Goal: Information Seeking & Learning: Learn about a topic

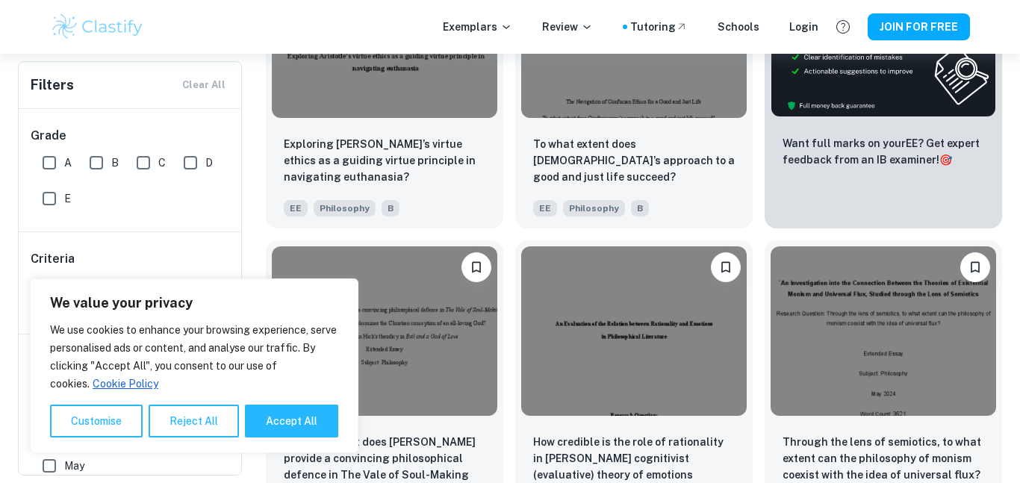
scroll to position [449, 0]
click at [271, 412] on button "Accept All" at bounding box center [291, 421] width 93 height 33
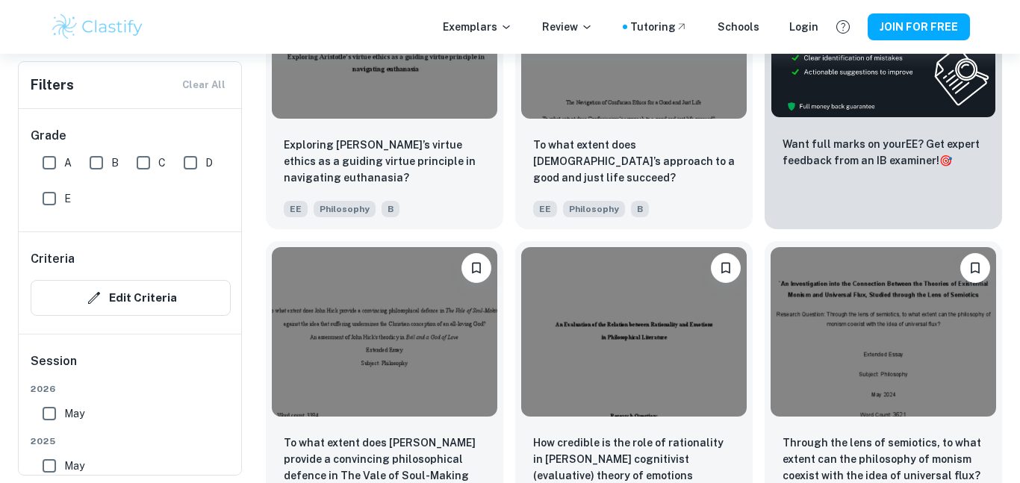
checkbox input "true"
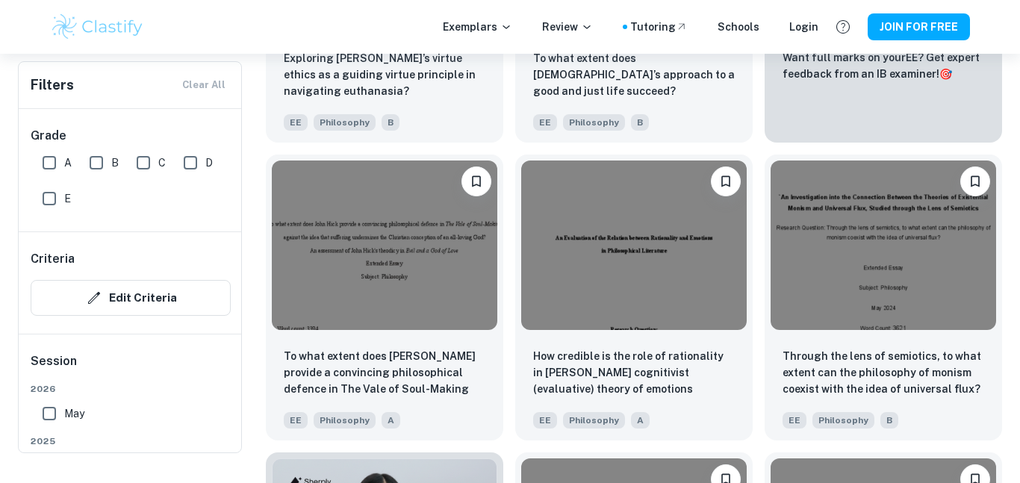
scroll to position [0, 0]
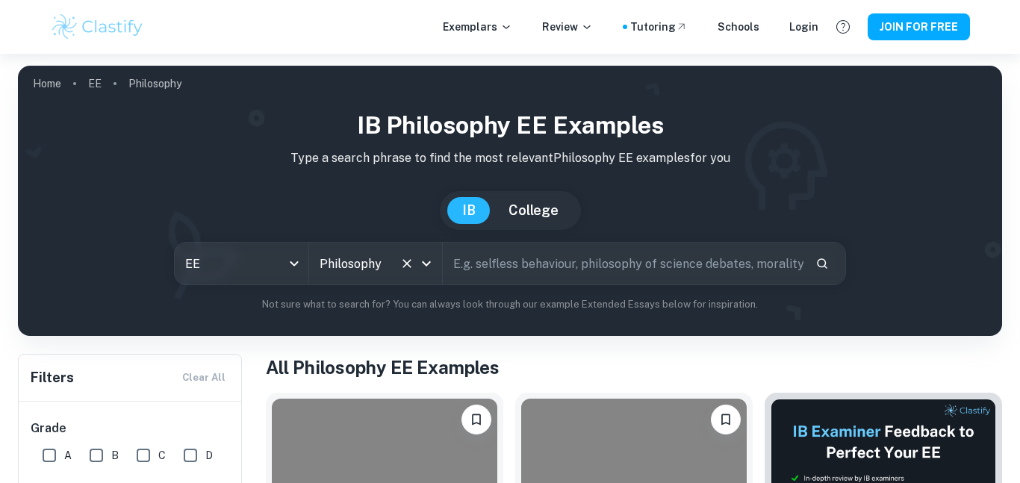
click at [398, 256] on button "Clear" at bounding box center [406, 263] width 21 height 21
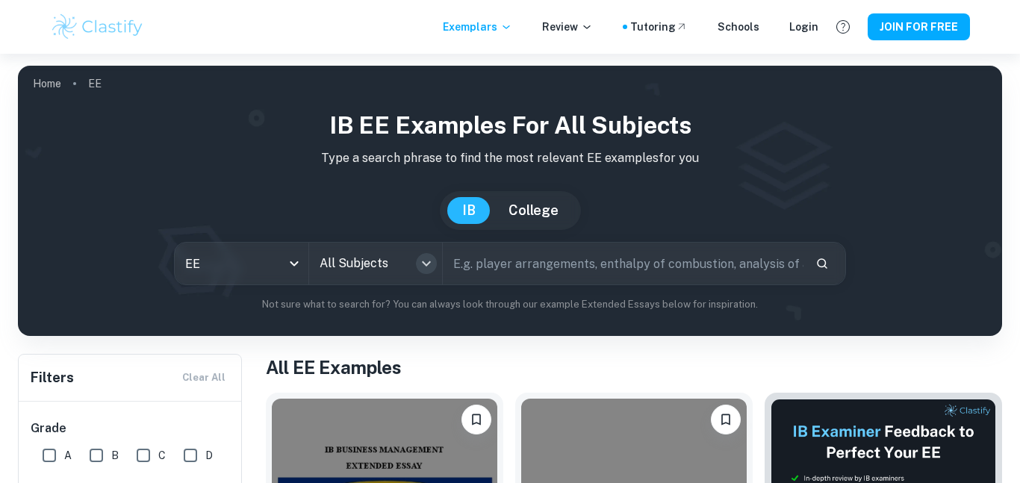
click at [424, 263] on icon "Open" at bounding box center [426, 263] width 9 height 5
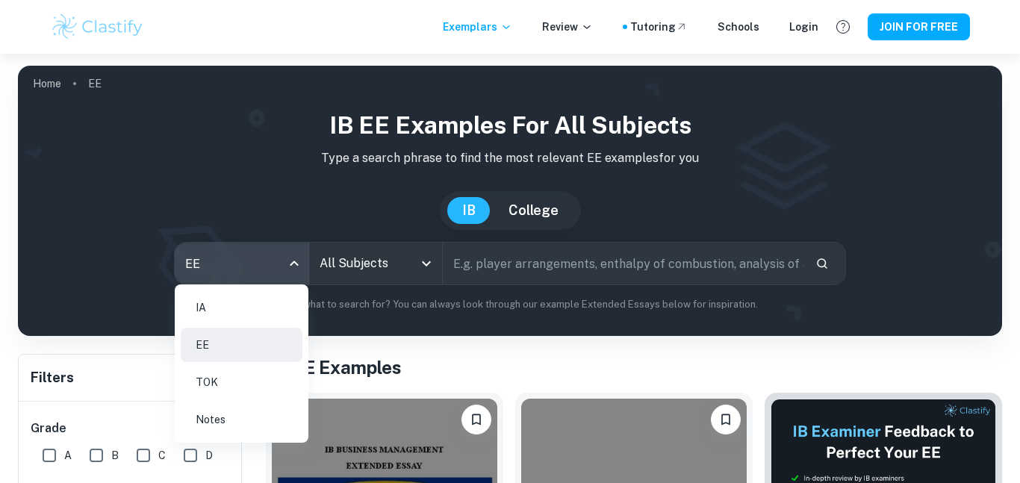
click at [270, 268] on body "We value your privacy We use cookies to enhance your browsing experience, serve…" at bounding box center [510, 295] width 1020 height 483
click at [265, 297] on li "IA" at bounding box center [242, 307] width 122 height 34
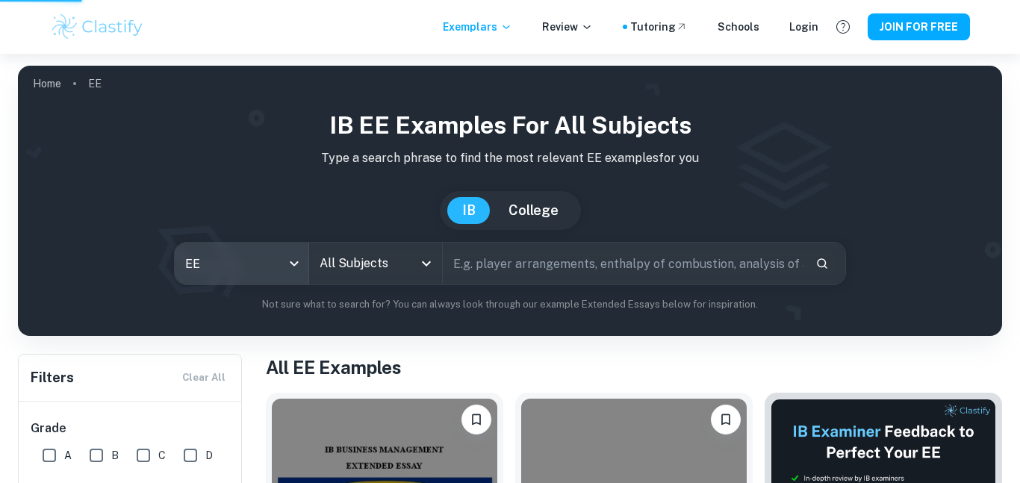
type input "ia"
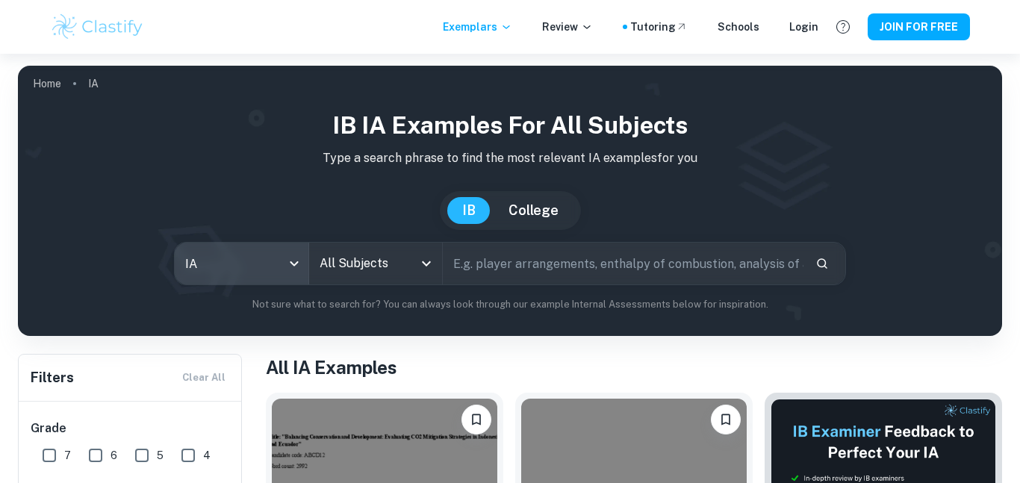
click at [343, 265] on input "All Subjects" at bounding box center [365, 263] width 98 height 28
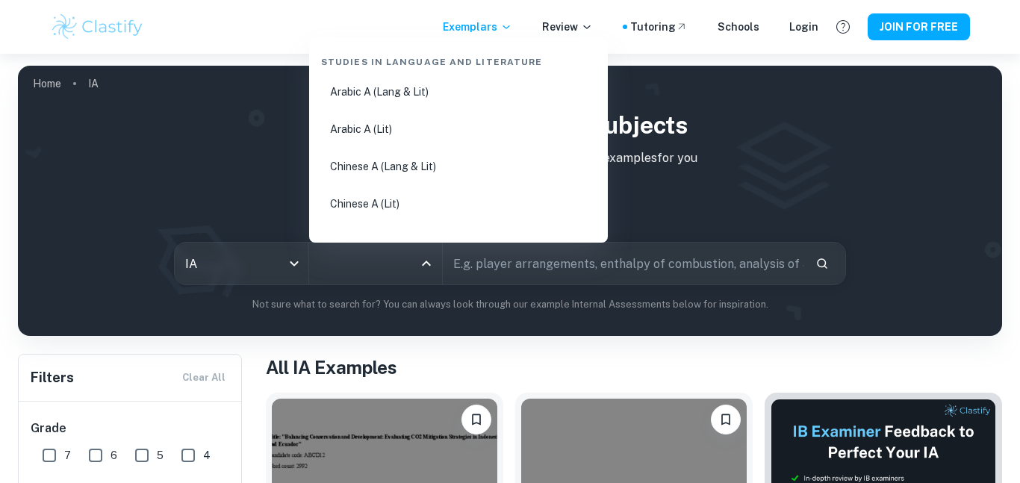
click at [462, 267] on input "text" at bounding box center [623, 264] width 361 height 42
click at [389, 265] on input "All Subjects" at bounding box center [365, 263] width 98 height 28
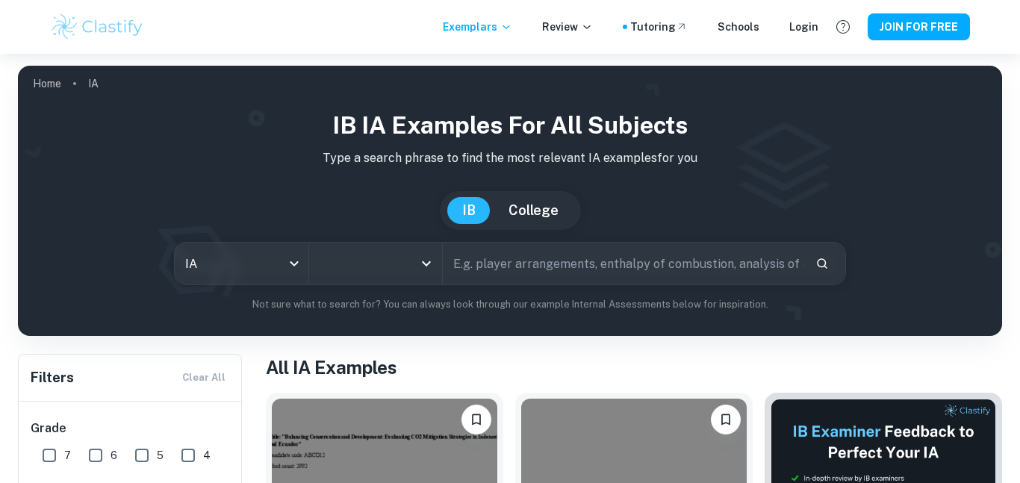
click at [389, 265] on input "All Subjects" at bounding box center [365, 263] width 98 height 28
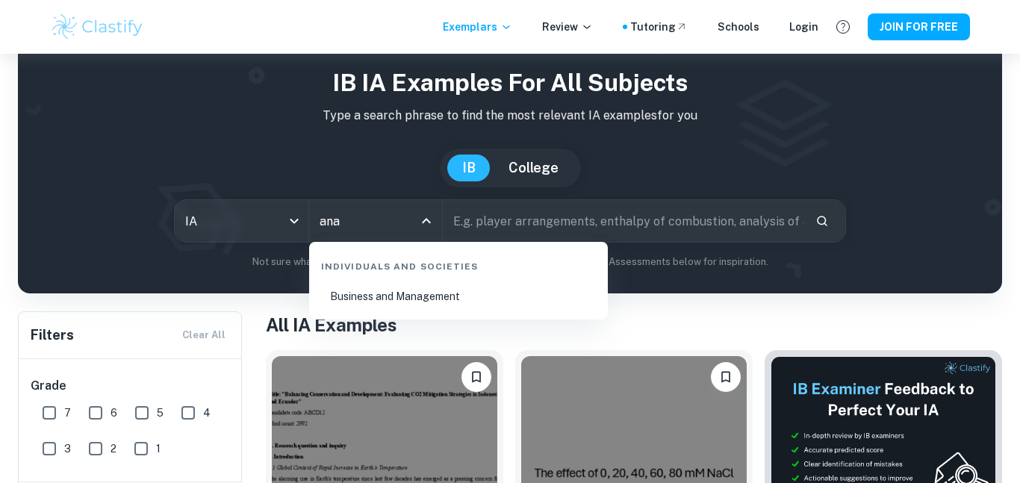
scroll to position [50, 0]
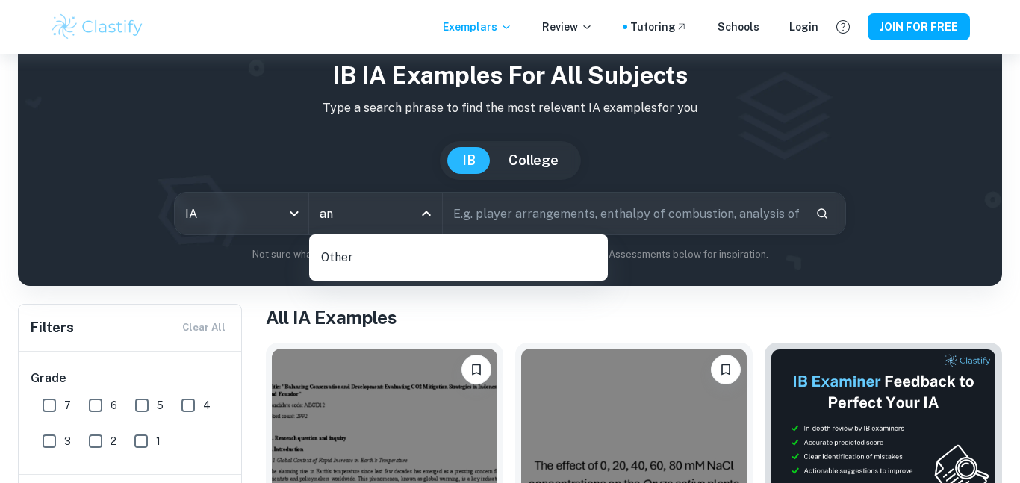
type input "a"
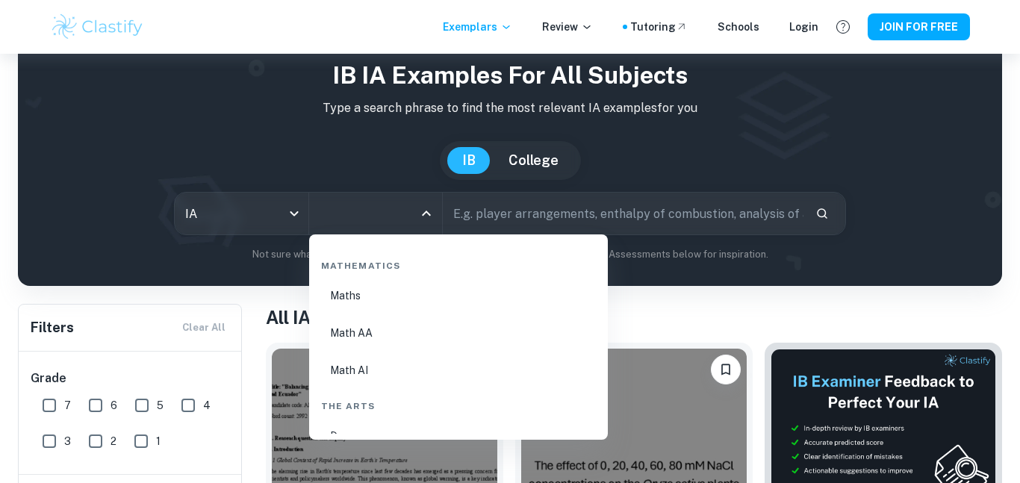
scroll to position [2571, 0]
click at [361, 334] on li "Math AA" at bounding box center [458, 331] width 287 height 34
type input "Math AA"
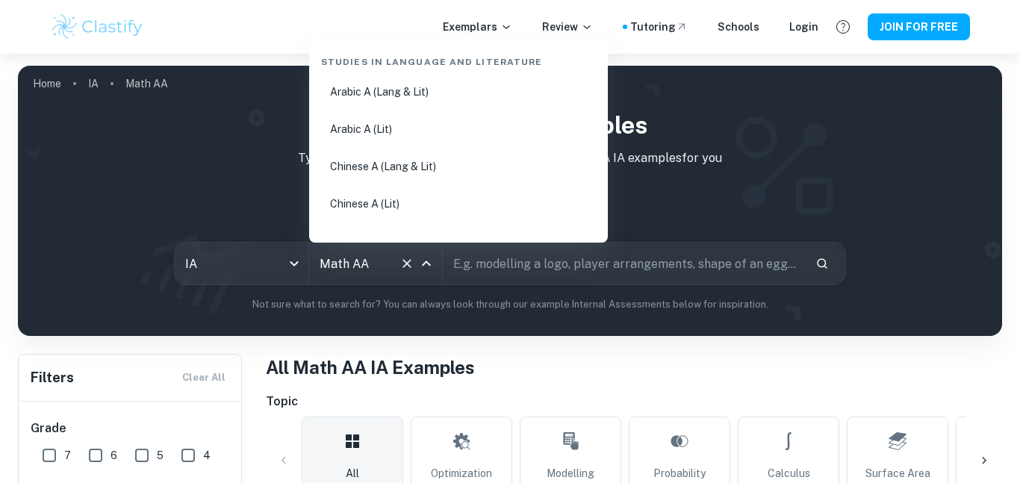
click at [358, 261] on input "Math AA" at bounding box center [355, 263] width 78 height 28
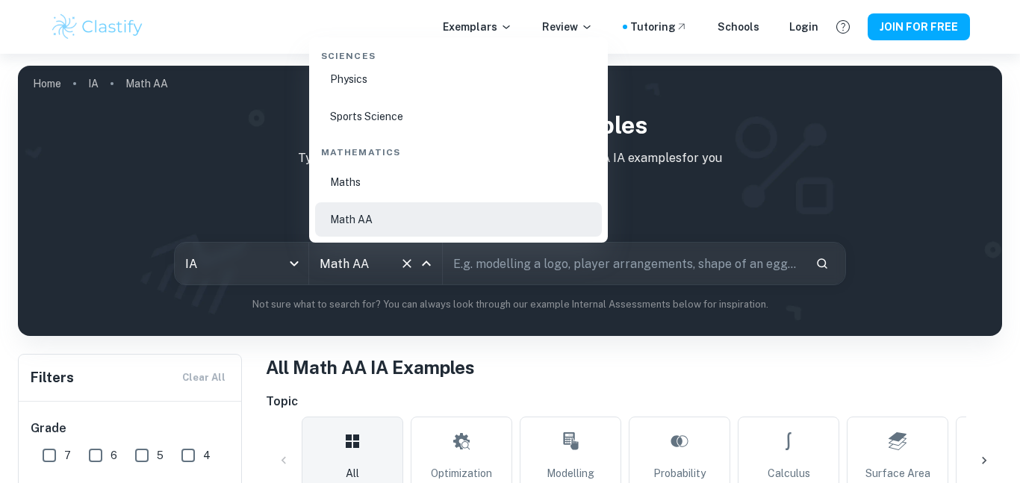
click at [374, 269] on input "Math AA" at bounding box center [355, 263] width 78 height 28
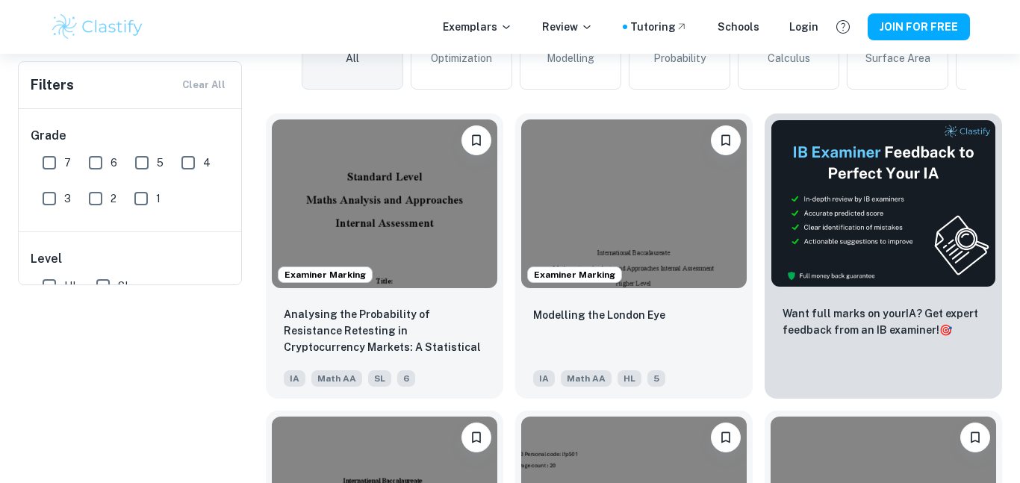
scroll to position [0, 0]
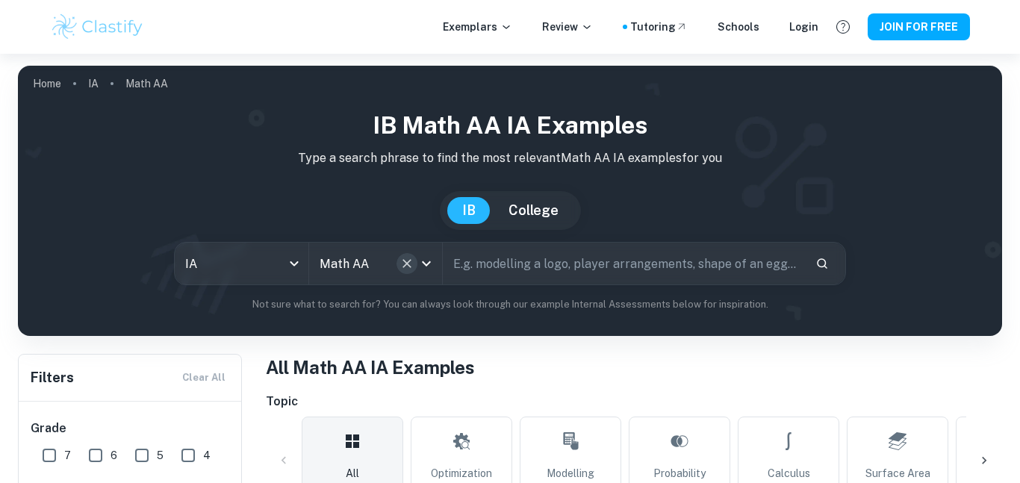
click at [411, 264] on icon "Clear" at bounding box center [406, 263] width 15 height 15
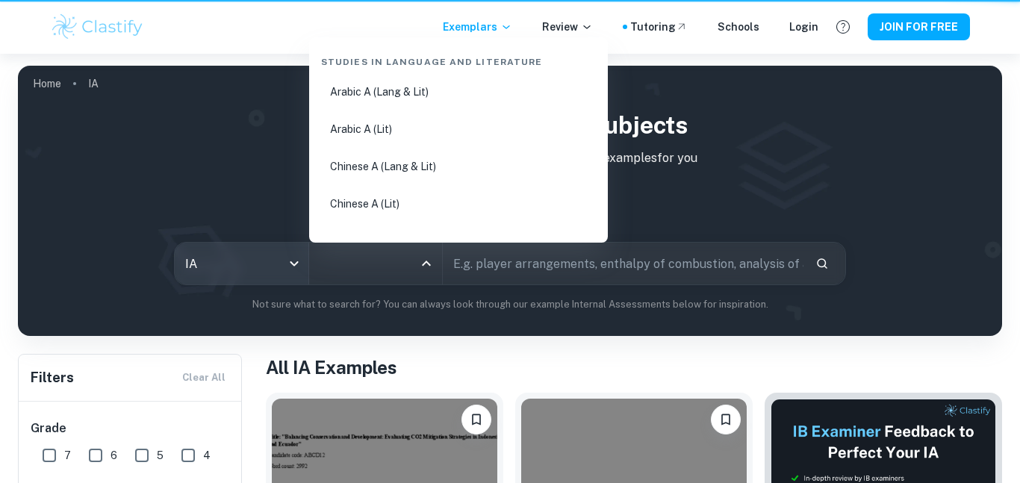
click at [196, 246] on body "We value your privacy We use cookies to enhance your browsing experience, serve…" at bounding box center [510, 295] width 1020 height 483
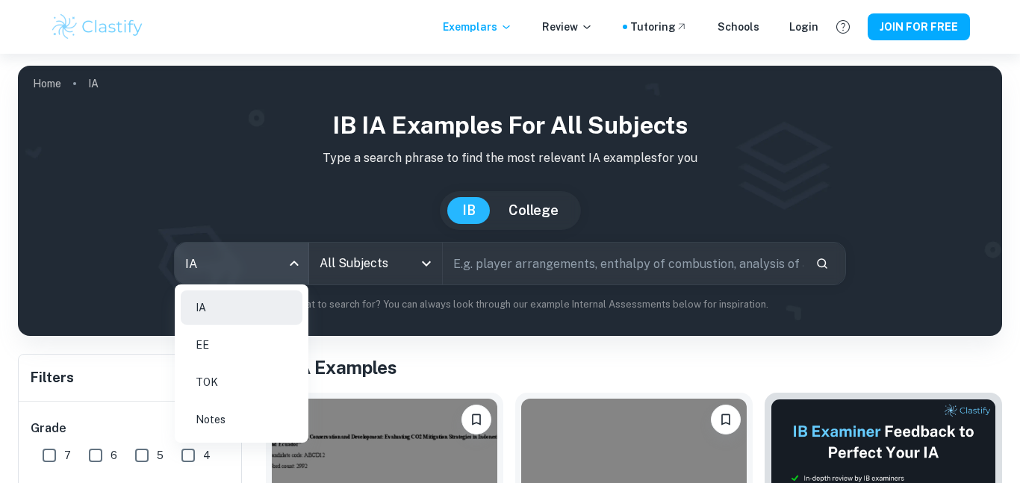
click at [258, 344] on li "EE" at bounding box center [242, 345] width 122 height 34
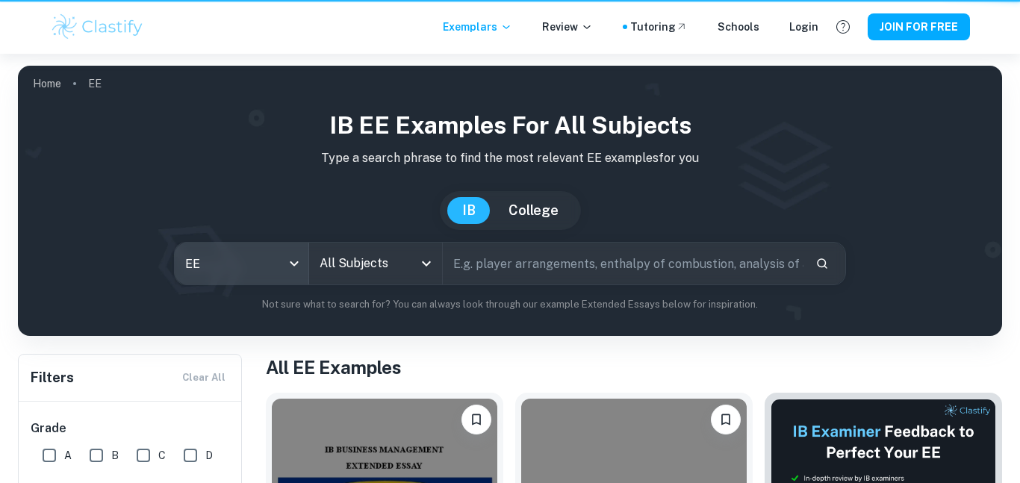
type input "ee"
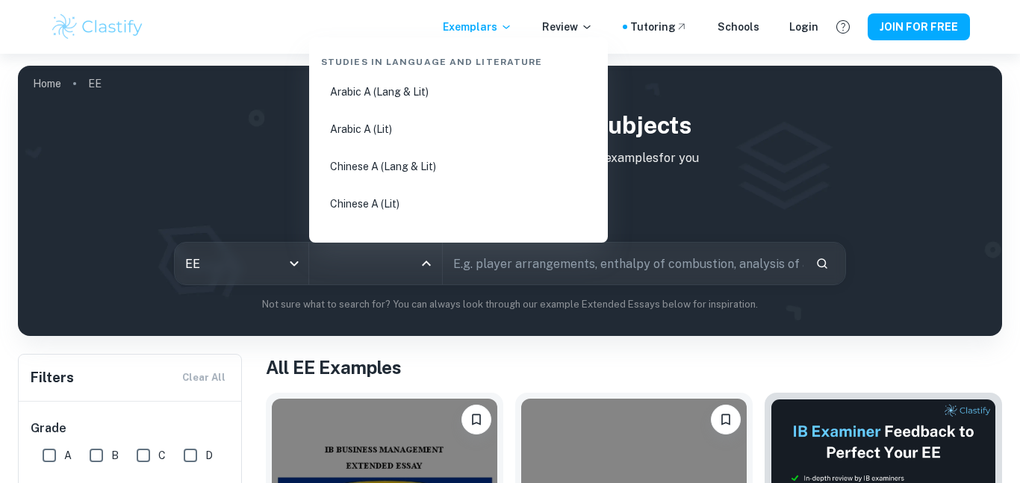
click at [363, 273] on input "All Subjects" at bounding box center [365, 263] width 98 height 28
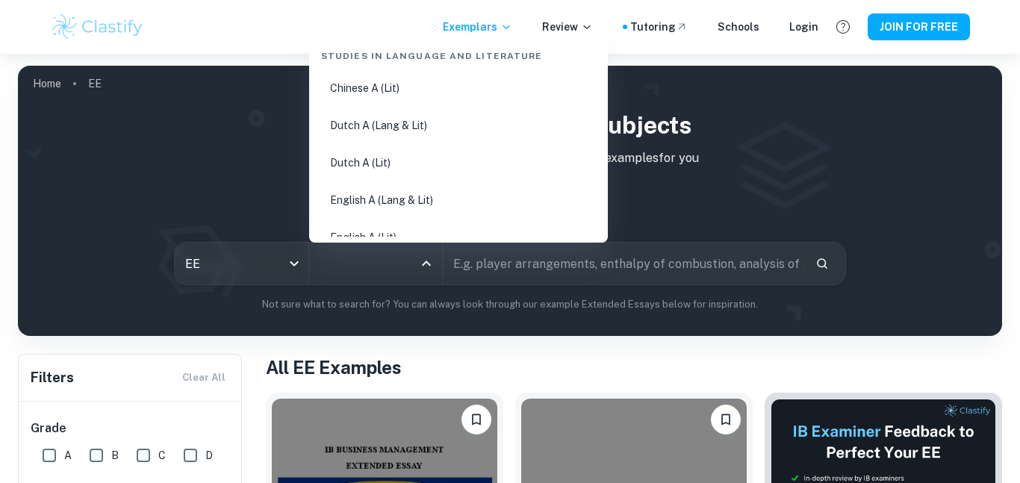
scroll to position [118, 0]
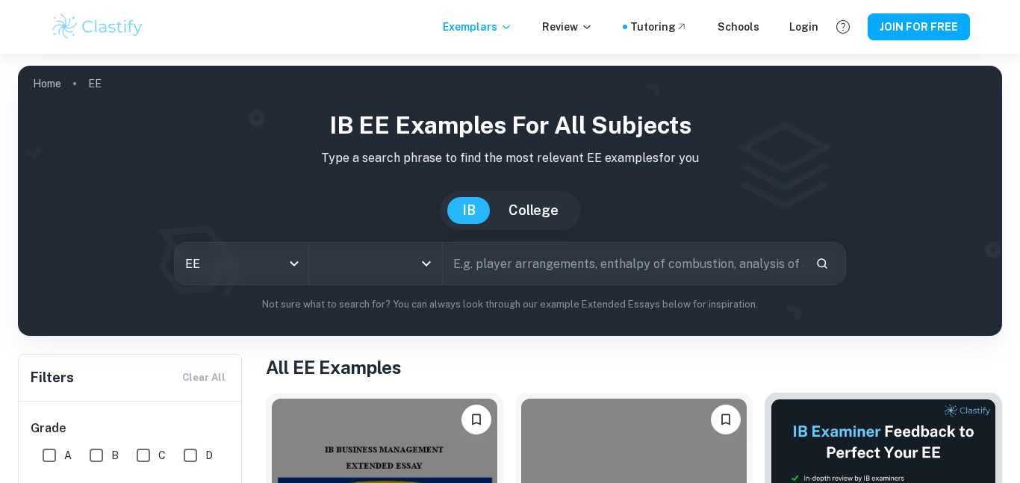
click at [410, 278] on div "All Subjects" at bounding box center [376, 264] width 134 height 42
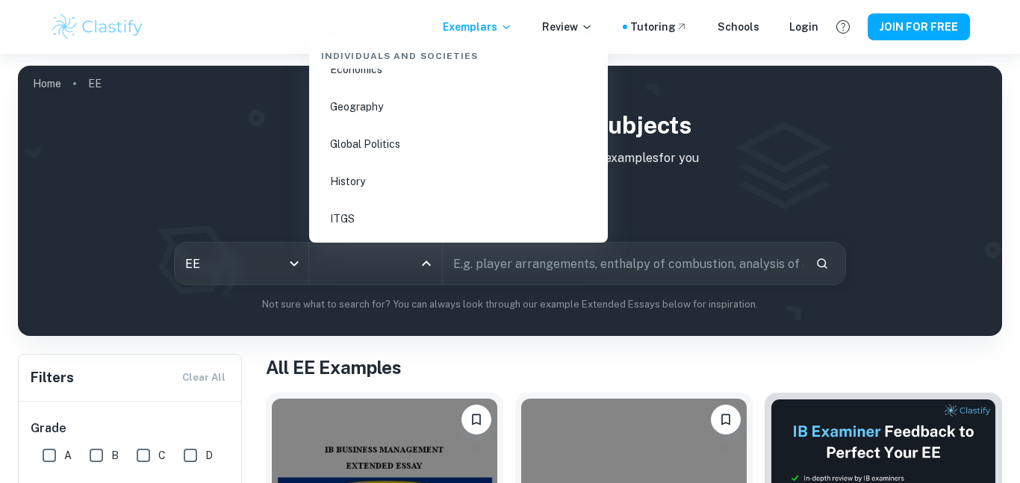
scroll to position [1836, 0]
click at [428, 140] on li "Global Politics" at bounding box center [458, 141] width 287 height 34
type input "Global Politics"
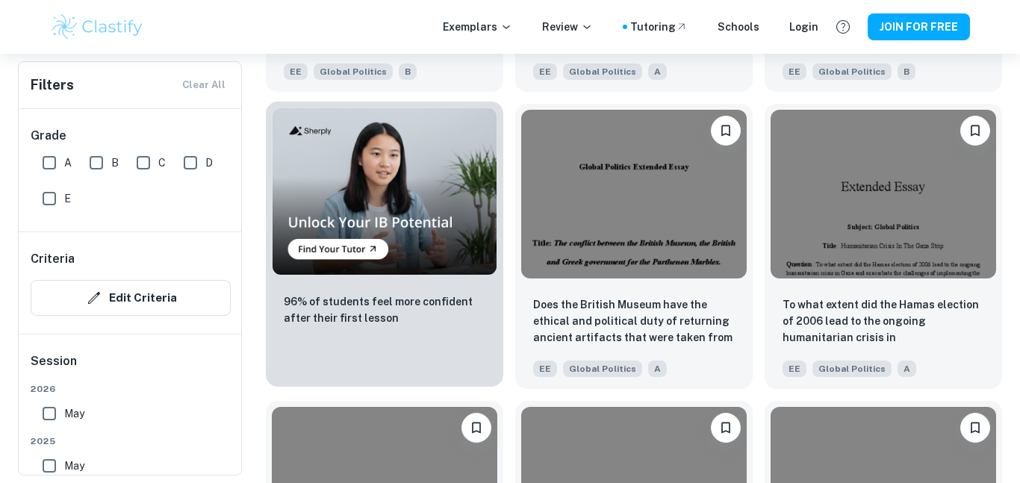
scroll to position [885, 0]
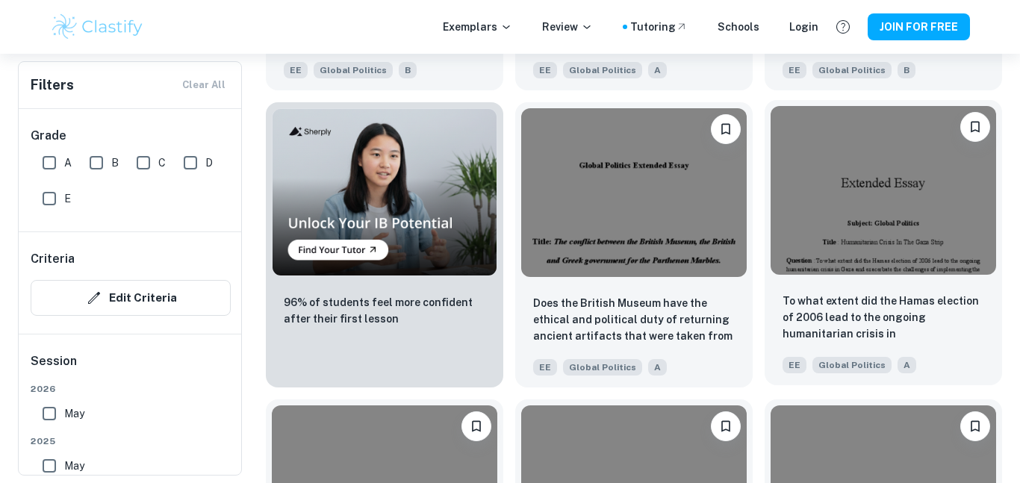
click at [905, 246] on img at bounding box center [882, 190] width 225 height 169
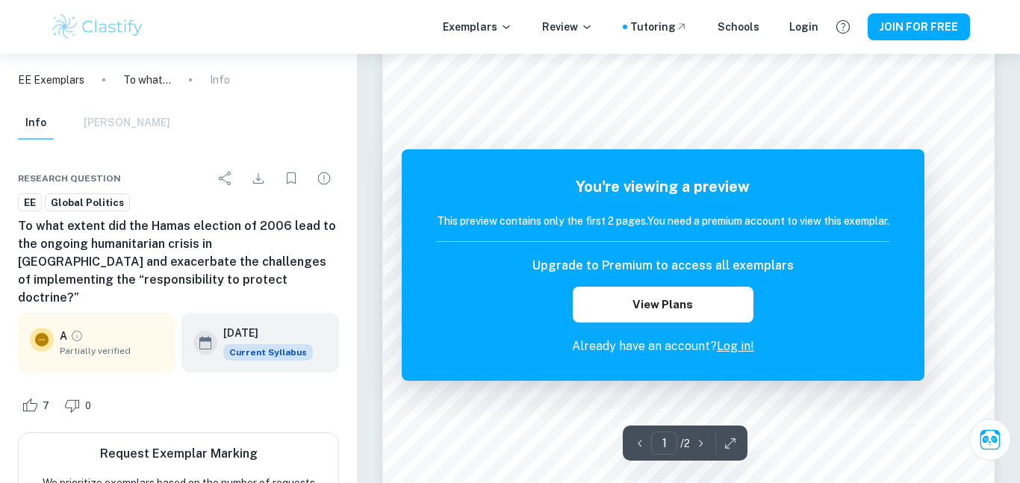
scroll to position [307, 0]
click at [811, 155] on div "You're viewing a preview This preview contains only the first 2 pages. You need…" at bounding box center [663, 264] width 522 height 231
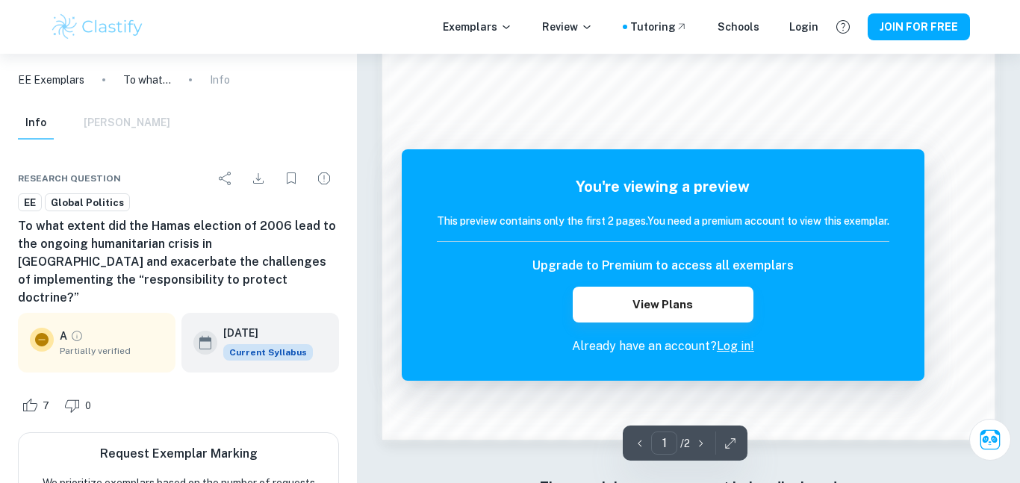
scroll to position [1423, 0]
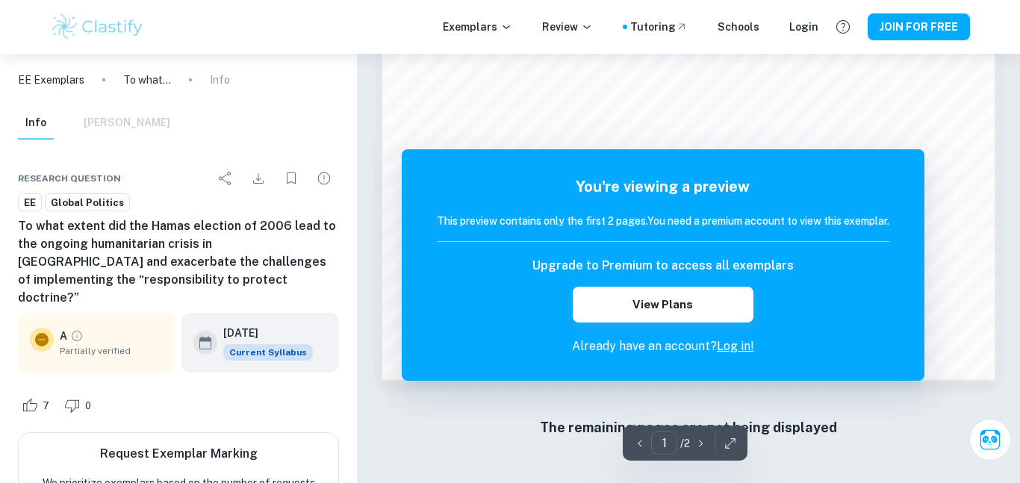
click at [699, 437] on icon "button" at bounding box center [700, 443] width 15 height 15
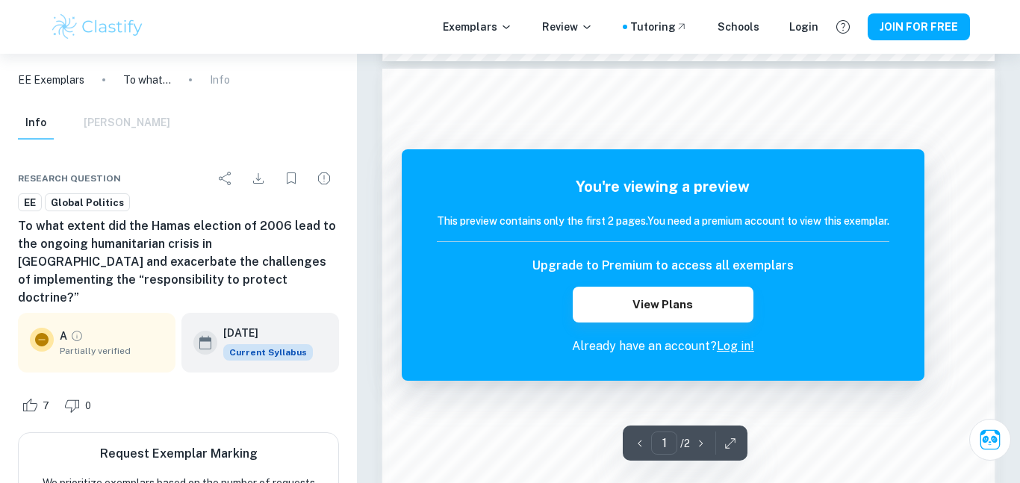
click at [699, 437] on icon "button" at bounding box center [700, 443] width 15 height 15
